Goal: Task Accomplishment & Management: Manage account settings

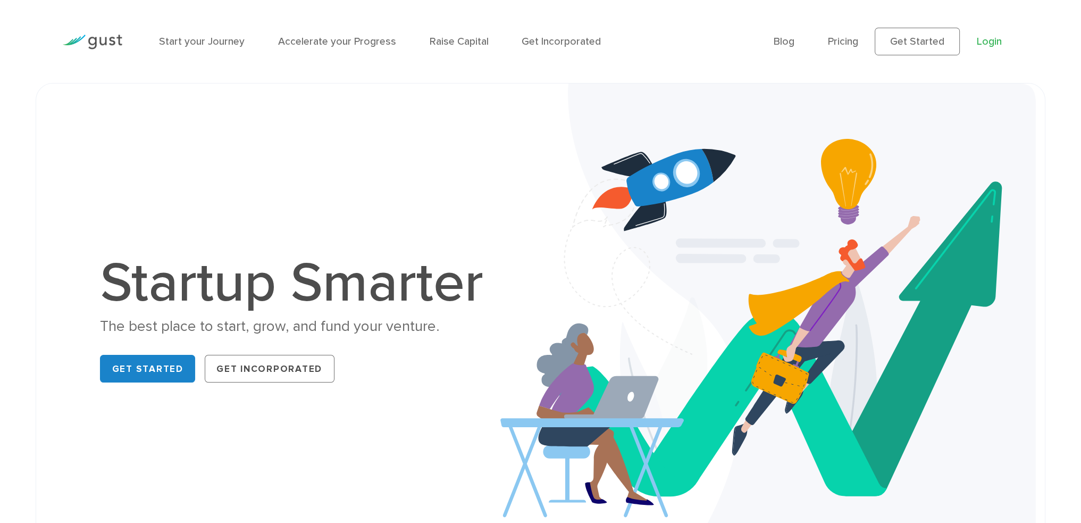
drag, startPoint x: 0, startPoint y: 0, endPoint x: 978, endPoint y: 45, distance: 979.5
click at [978, 45] on link "Login" at bounding box center [989, 41] width 25 height 12
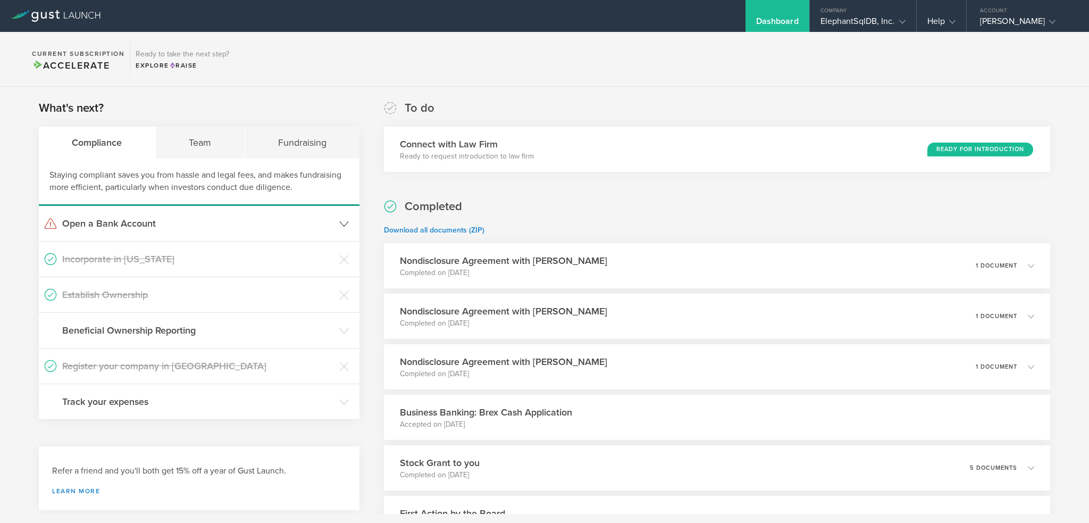
click at [344, 222] on icon at bounding box center [344, 224] width 10 height 10
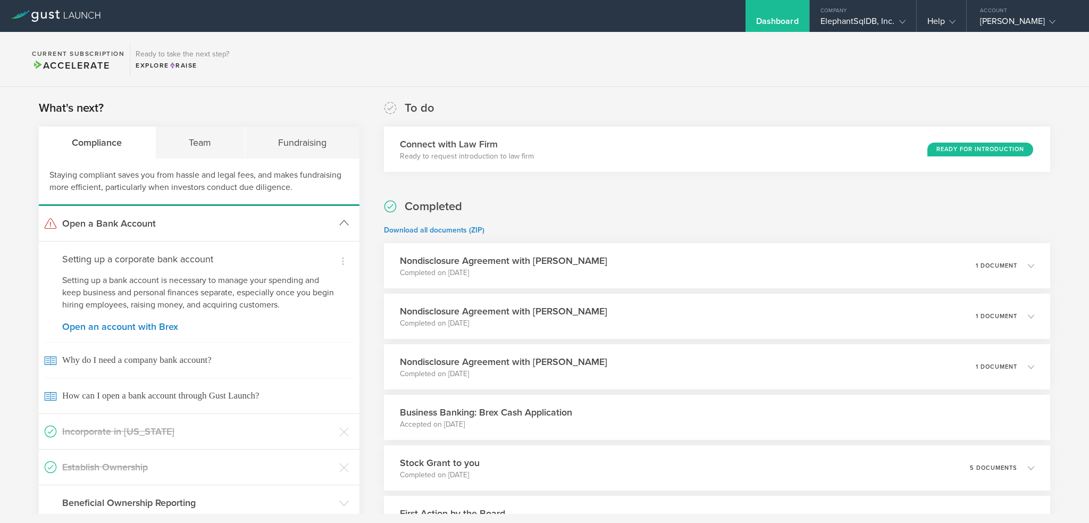
click at [344, 222] on icon at bounding box center [344, 223] width 10 height 10
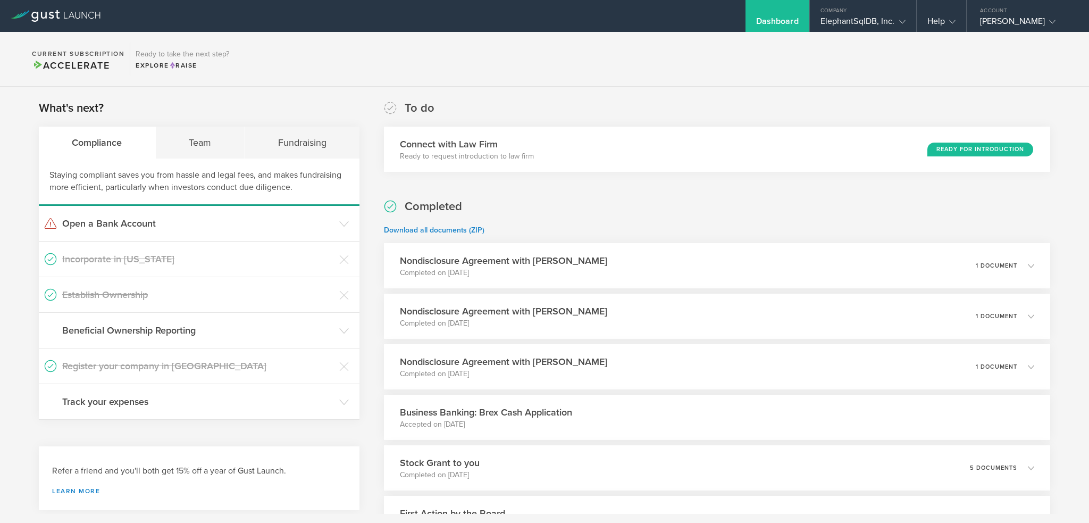
click at [510, 208] on div "Completed Download all documents (ZIP) Nondisclosure Agreement with [PERSON_NAM…" at bounding box center [717, 419] width 666 height 443
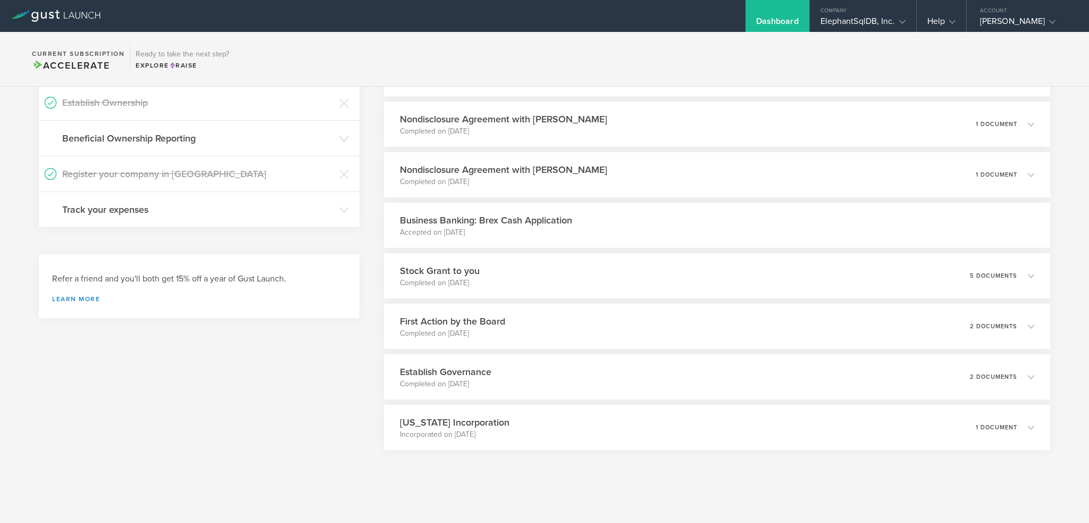
scroll to position [194, 0]
click at [1034, 273] on polyline at bounding box center [1037, 273] width 6 height 3
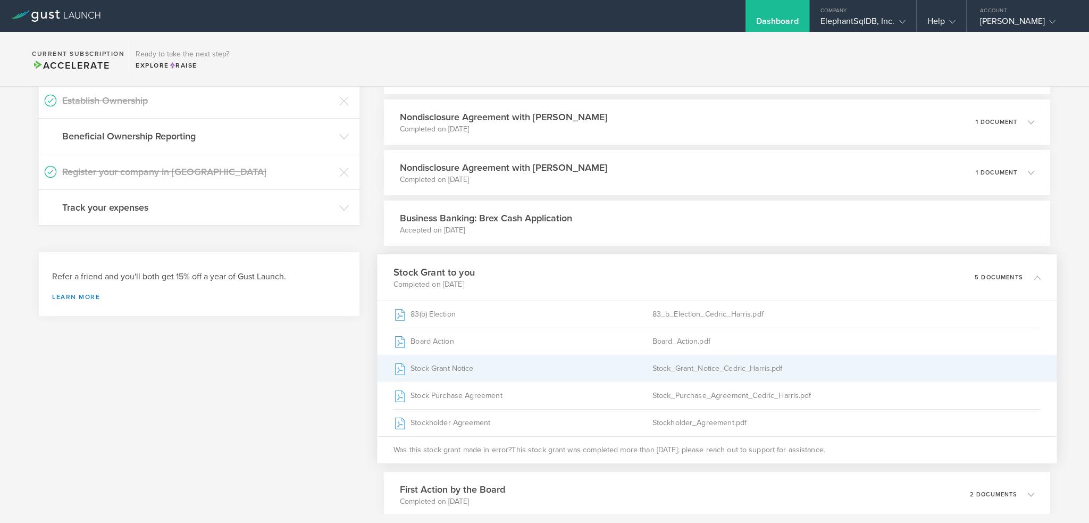
click at [694, 365] on div "Stock_Grant_Notice_Cedric_Harris.pdf" at bounding box center [846, 368] width 388 height 27
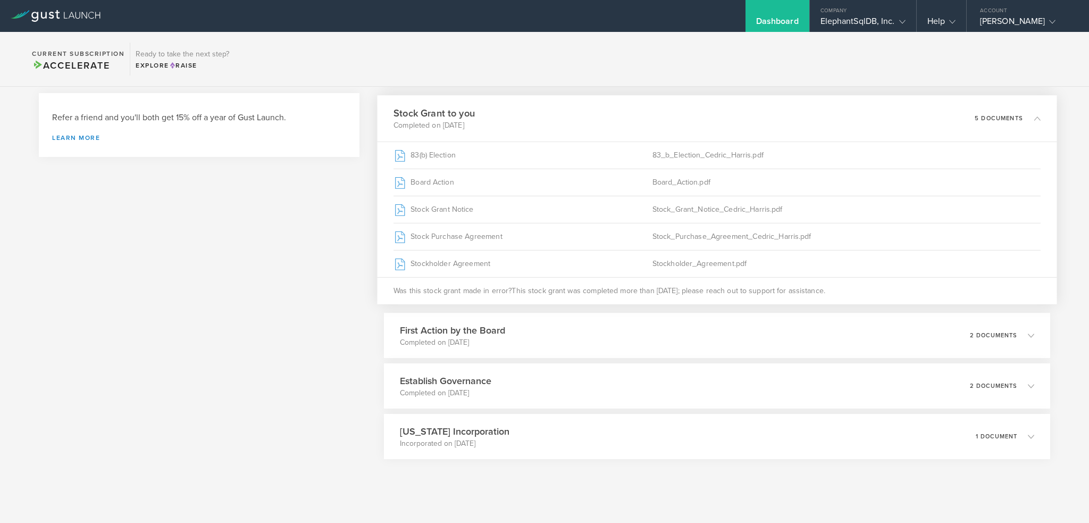
scroll to position [354, 0]
click at [1034, 331] on icon at bounding box center [1037, 334] width 6 height 6
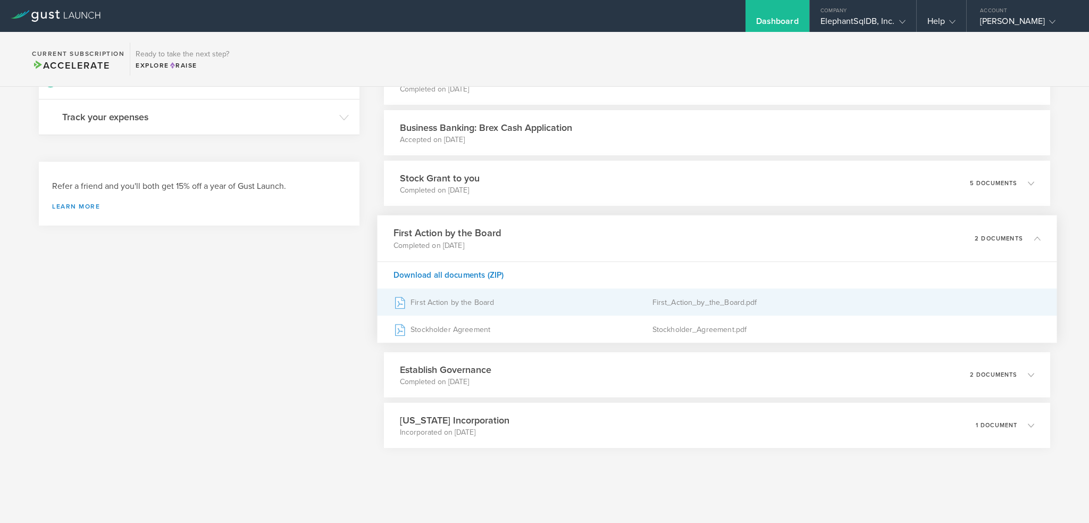
scroll to position [285, 0]
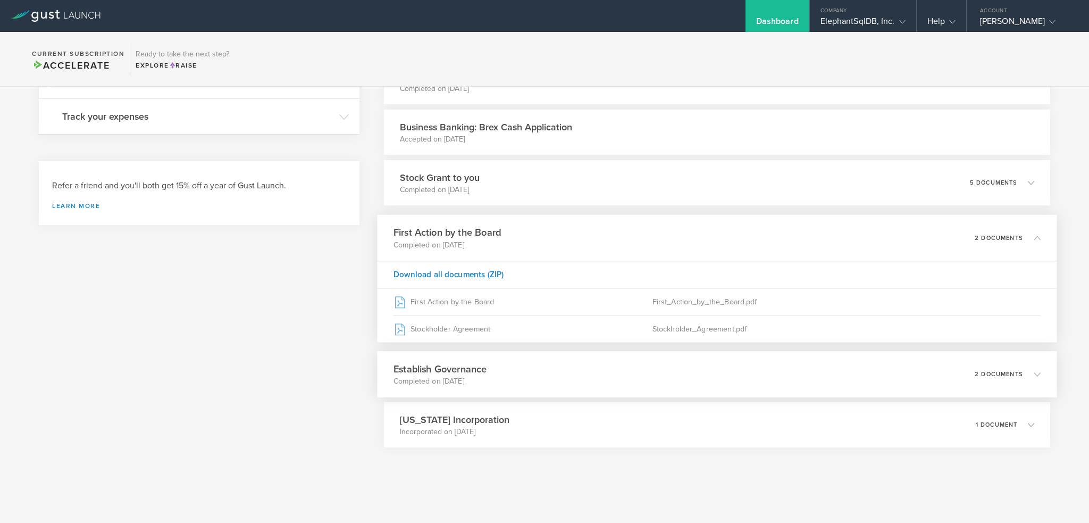
click at [1034, 372] on icon at bounding box center [1037, 374] width 6 height 6
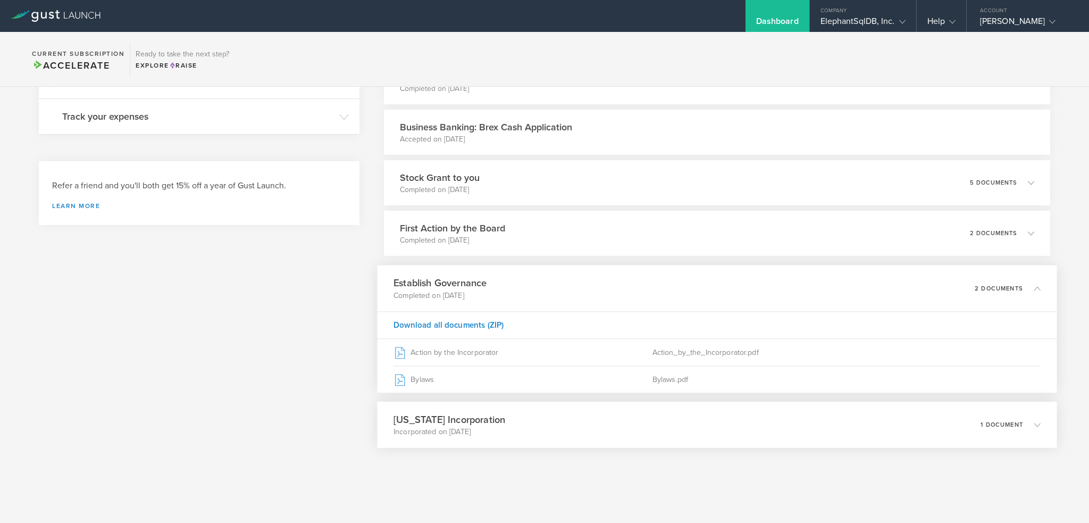
click at [1034, 426] on icon at bounding box center [1037, 424] width 6 height 6
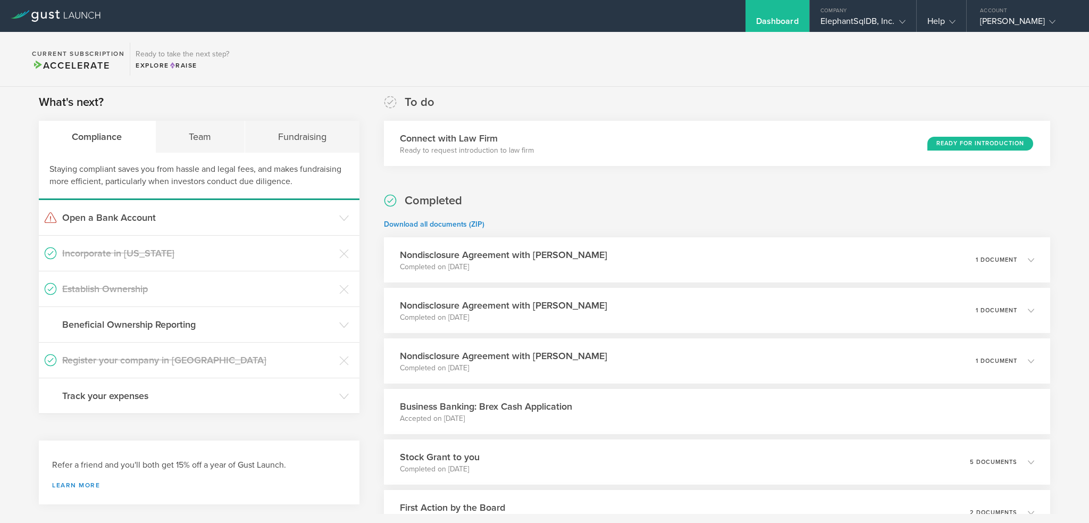
scroll to position [0, 0]
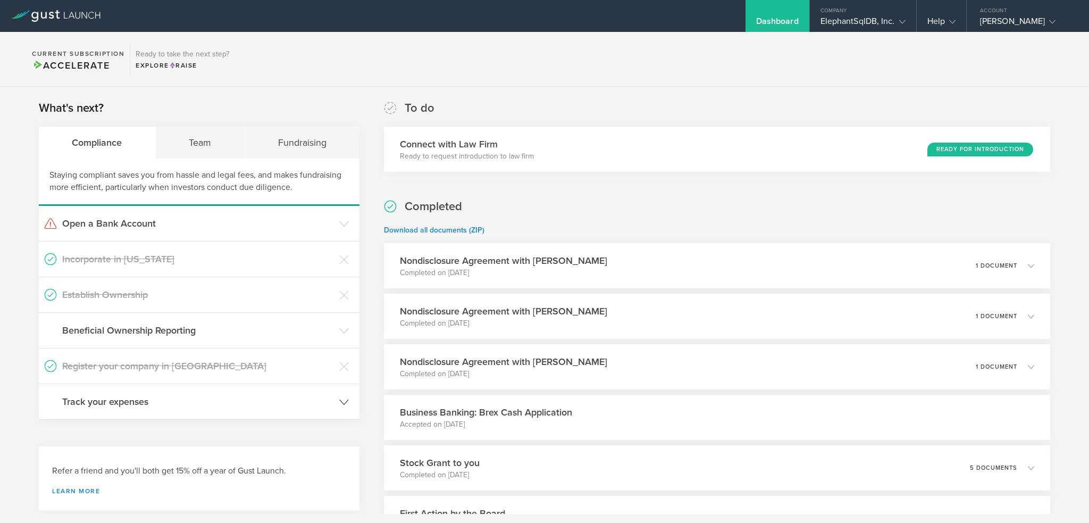
click at [342, 398] on icon at bounding box center [344, 402] width 10 height 10
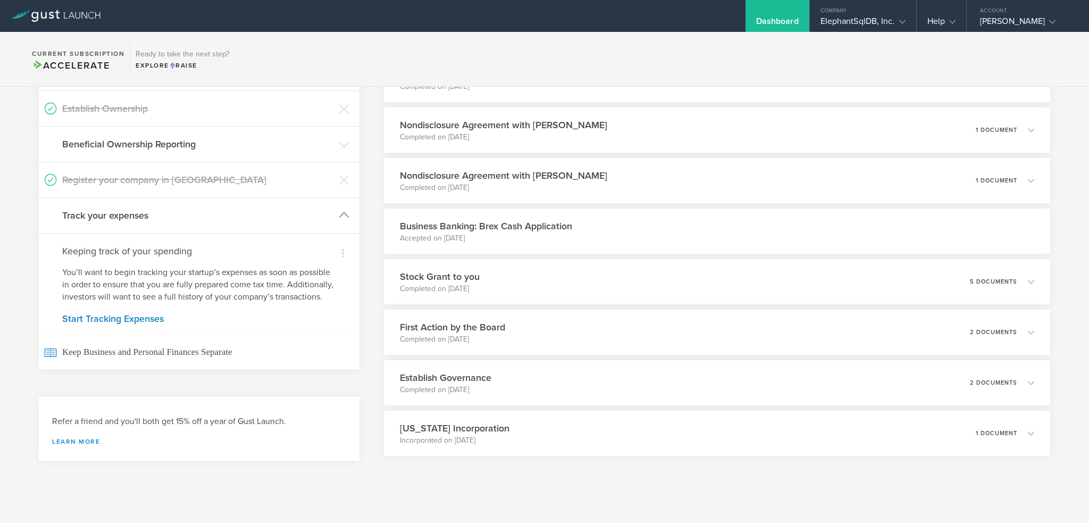
scroll to position [194, 0]
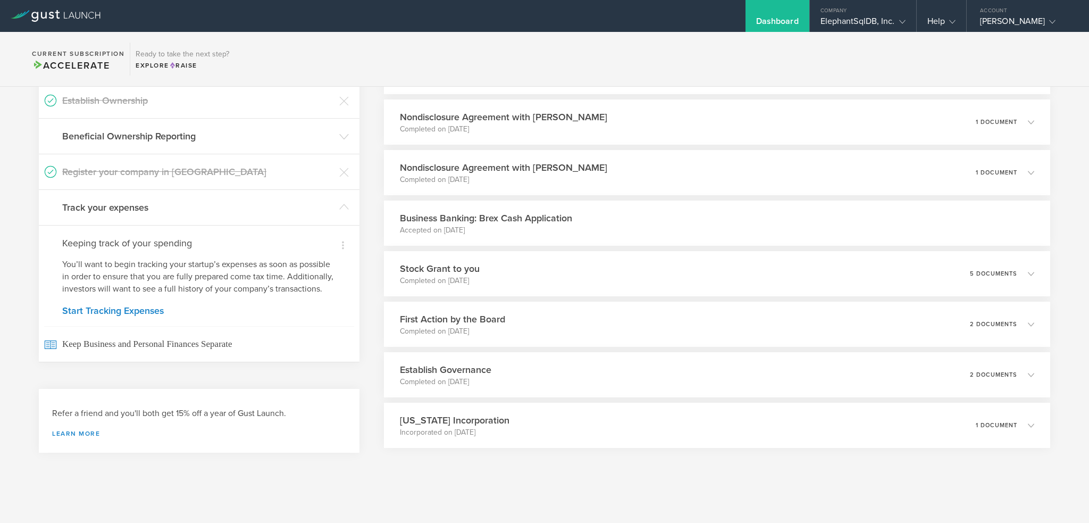
click at [136, 310] on link "Start Tracking Expenses" at bounding box center [199, 311] width 274 height 10
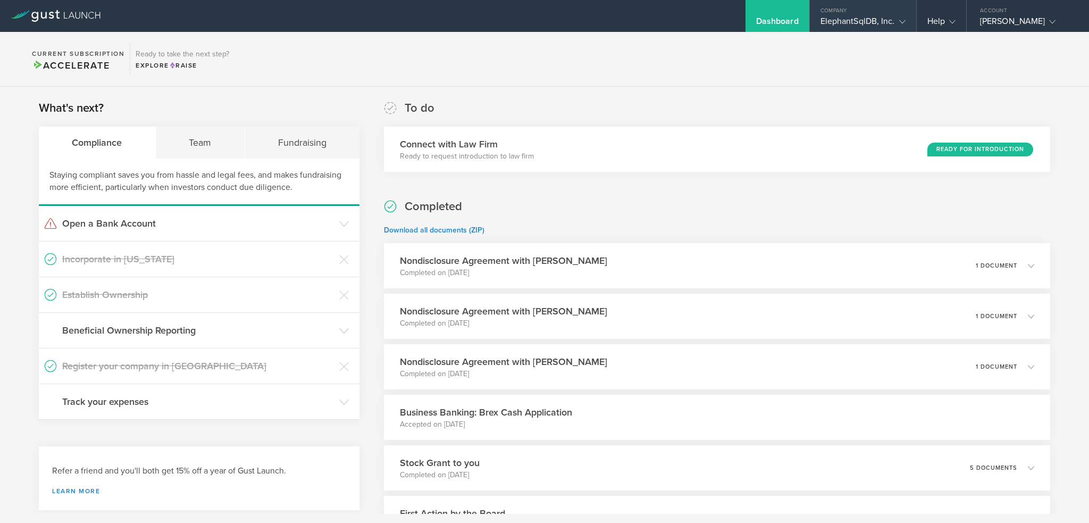
click at [901, 21] on icon at bounding box center [902, 22] width 6 height 6
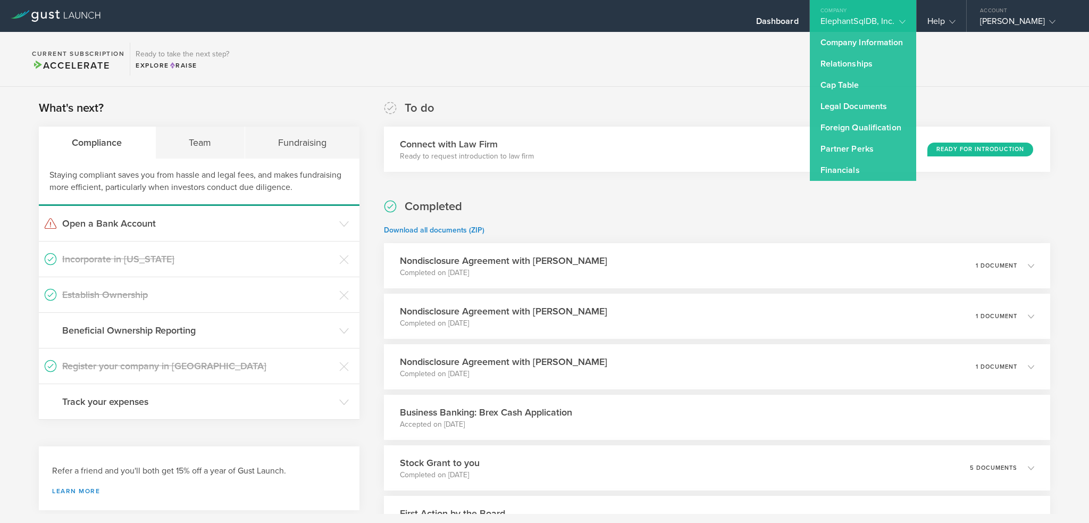
click at [693, 85] on section "Current Subscription Accelerate Ready to take the next step? Explore Raise" at bounding box center [544, 59] width 1089 height 55
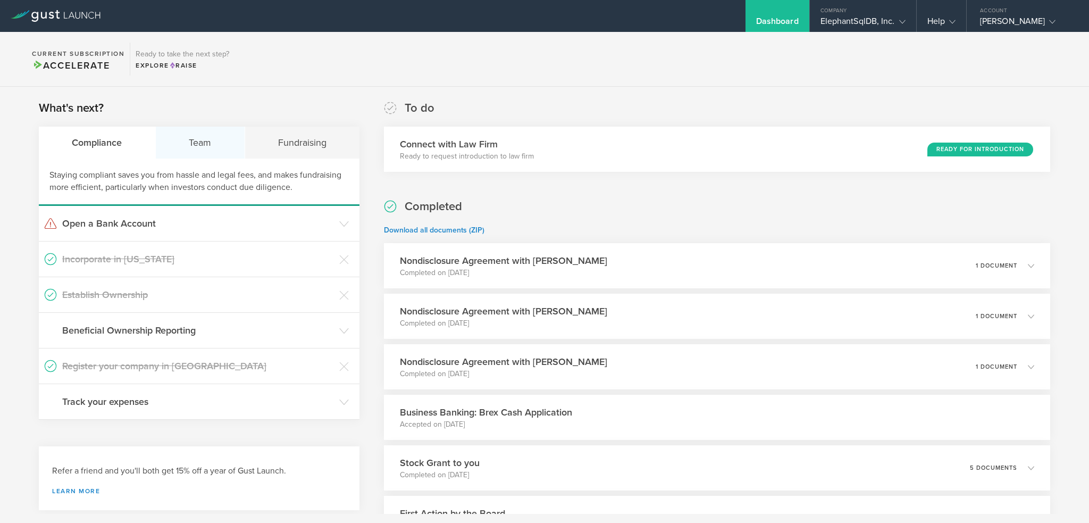
click at [205, 142] on div "Team" at bounding box center [200, 143] width 89 height 32
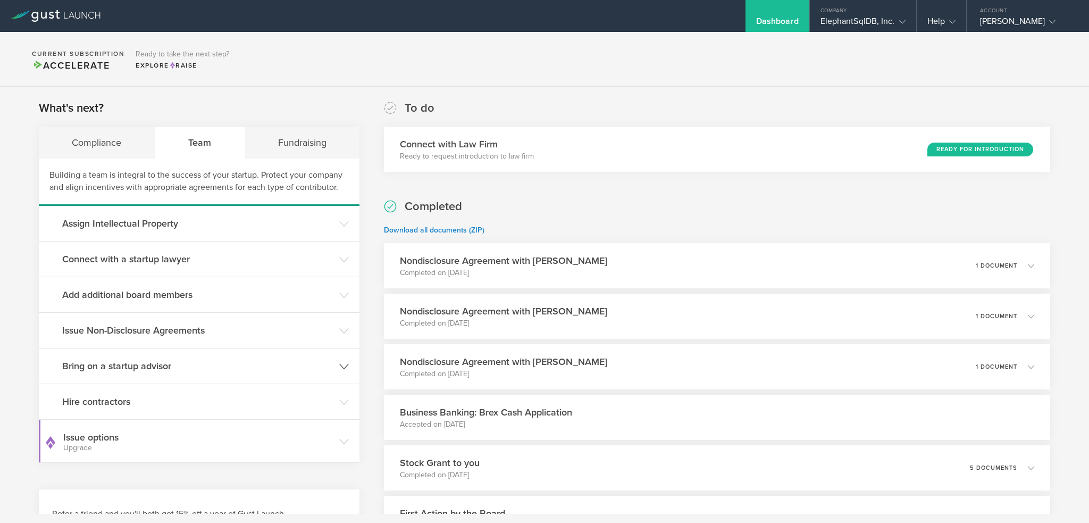
click at [339, 368] on icon at bounding box center [344, 367] width 10 height 10
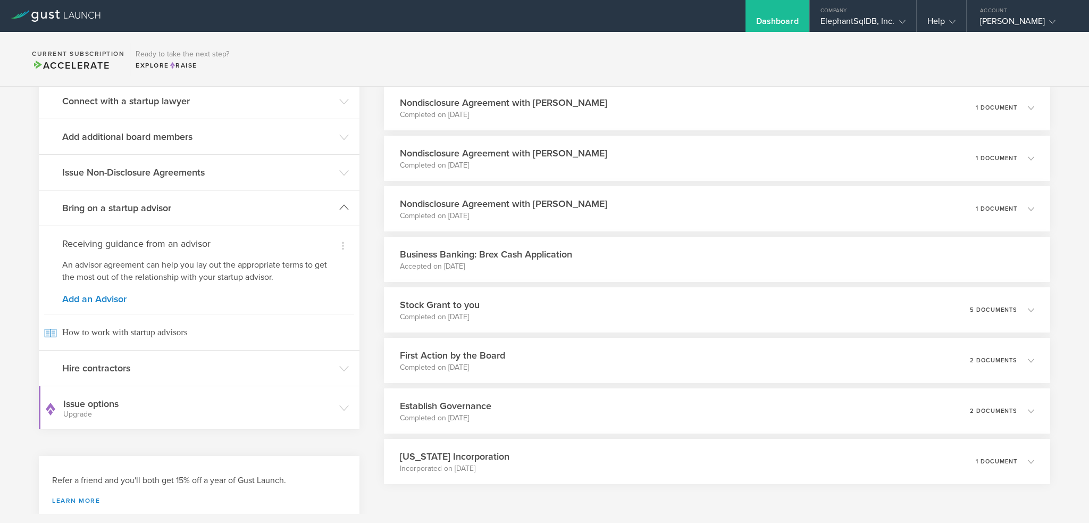
scroll to position [159, 0]
click at [340, 367] on polyline at bounding box center [344, 367] width 9 height 5
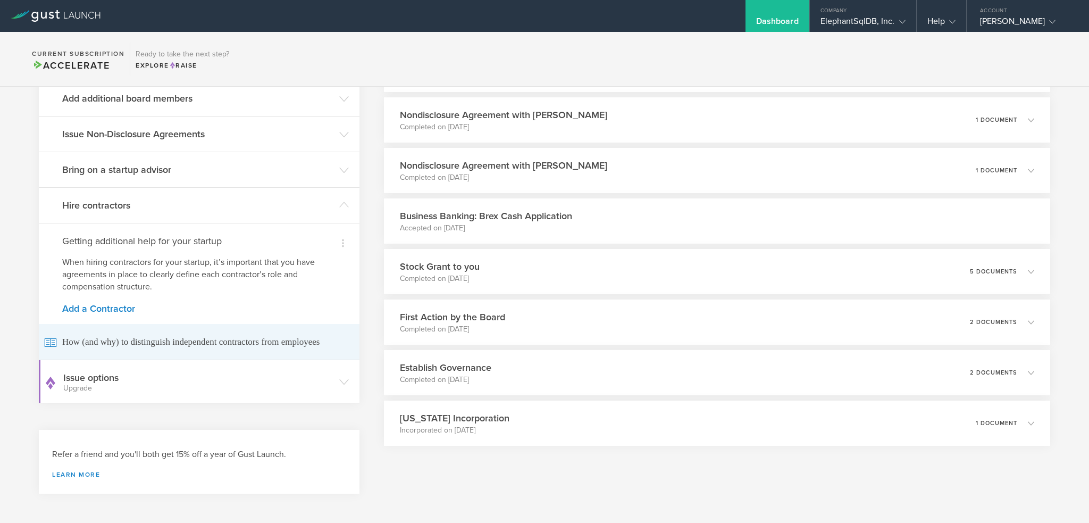
scroll to position [198, 0]
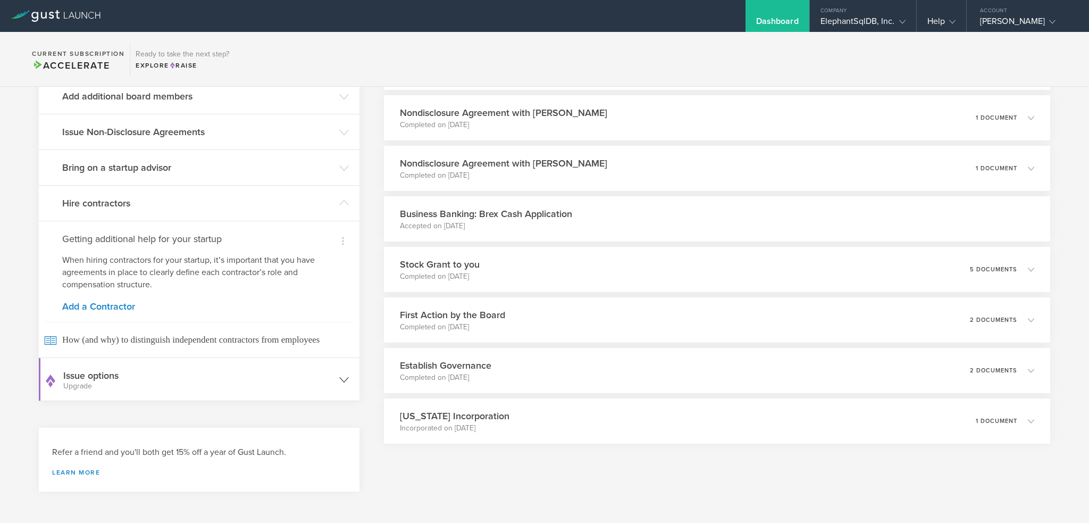
click at [342, 381] on icon at bounding box center [344, 380] width 10 height 10
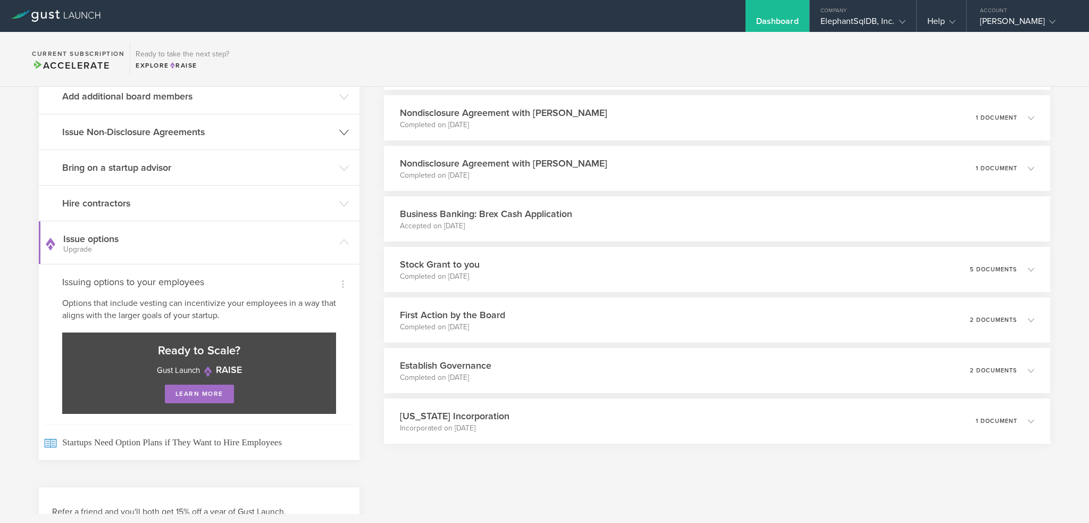
click at [339, 131] on icon at bounding box center [344, 133] width 10 height 10
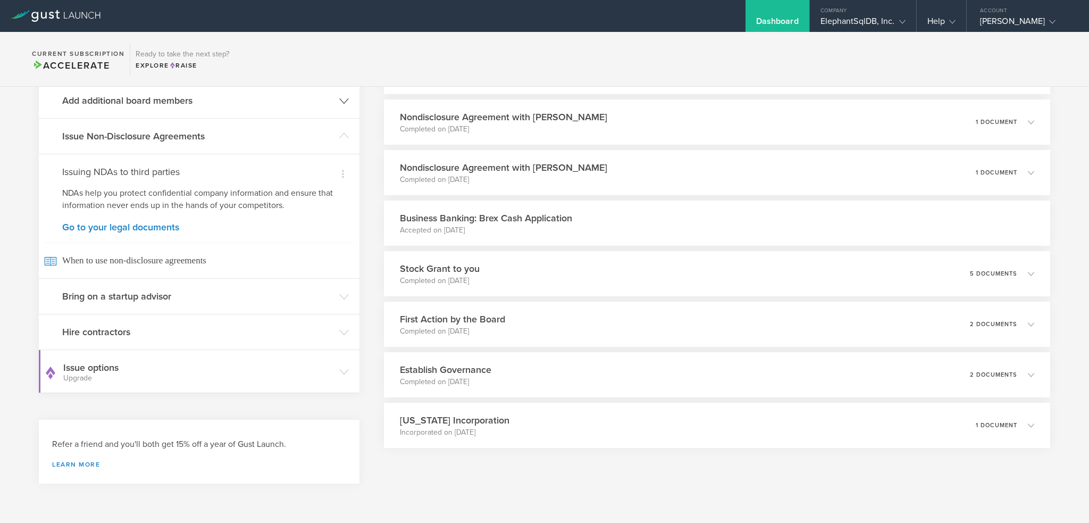
click at [341, 106] on header "Add additional board members" at bounding box center [199, 100] width 321 height 35
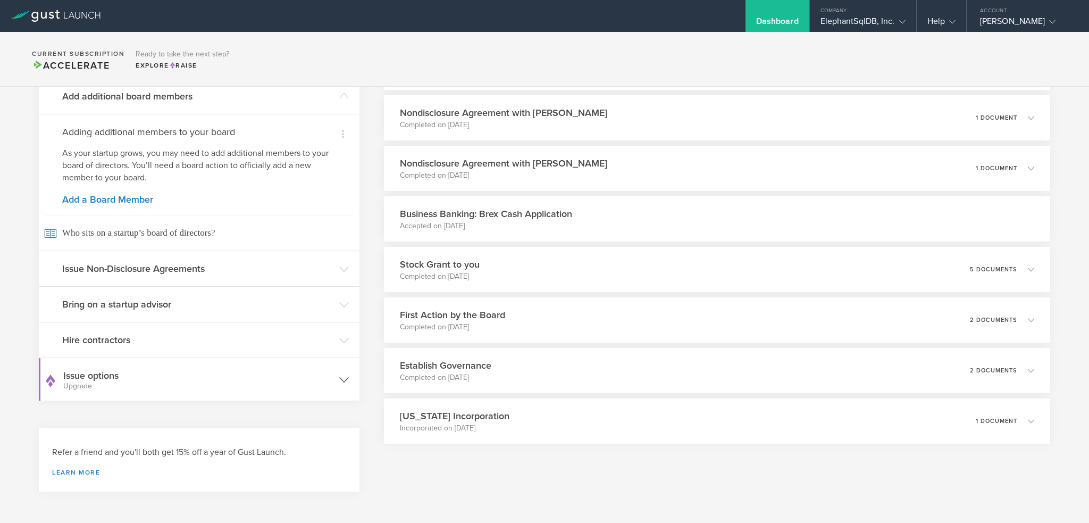
click at [342, 375] on icon at bounding box center [344, 380] width 10 height 10
